Goal: Task Accomplishment & Management: Use online tool/utility

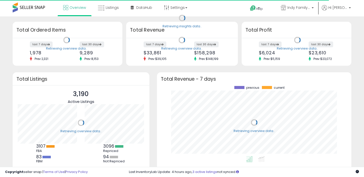
scroll to position [70, 184]
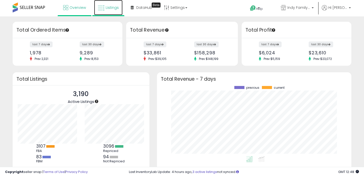
click at [108, 9] on span "Listings" at bounding box center [112, 7] width 13 height 5
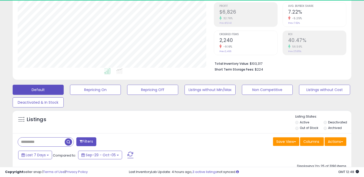
scroll to position [124, 0]
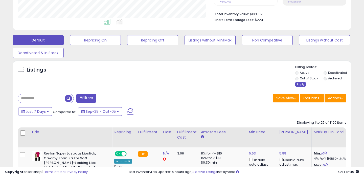
click at [300, 84] on div "Apply" at bounding box center [300, 84] width 11 height 5
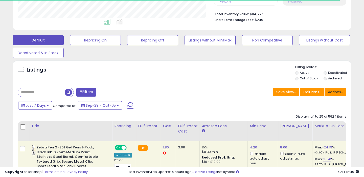
click at [342, 93] on span at bounding box center [342, 92] width 2 height 1
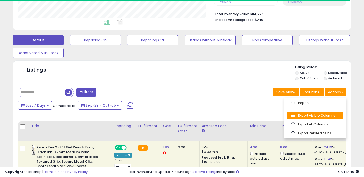
click at [307, 116] on link "Export Visible Columns" at bounding box center [314, 116] width 55 height 8
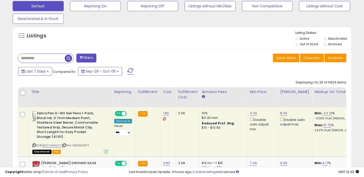
scroll to position [159, 0]
